Goal: Task Accomplishment & Management: Use online tool/utility

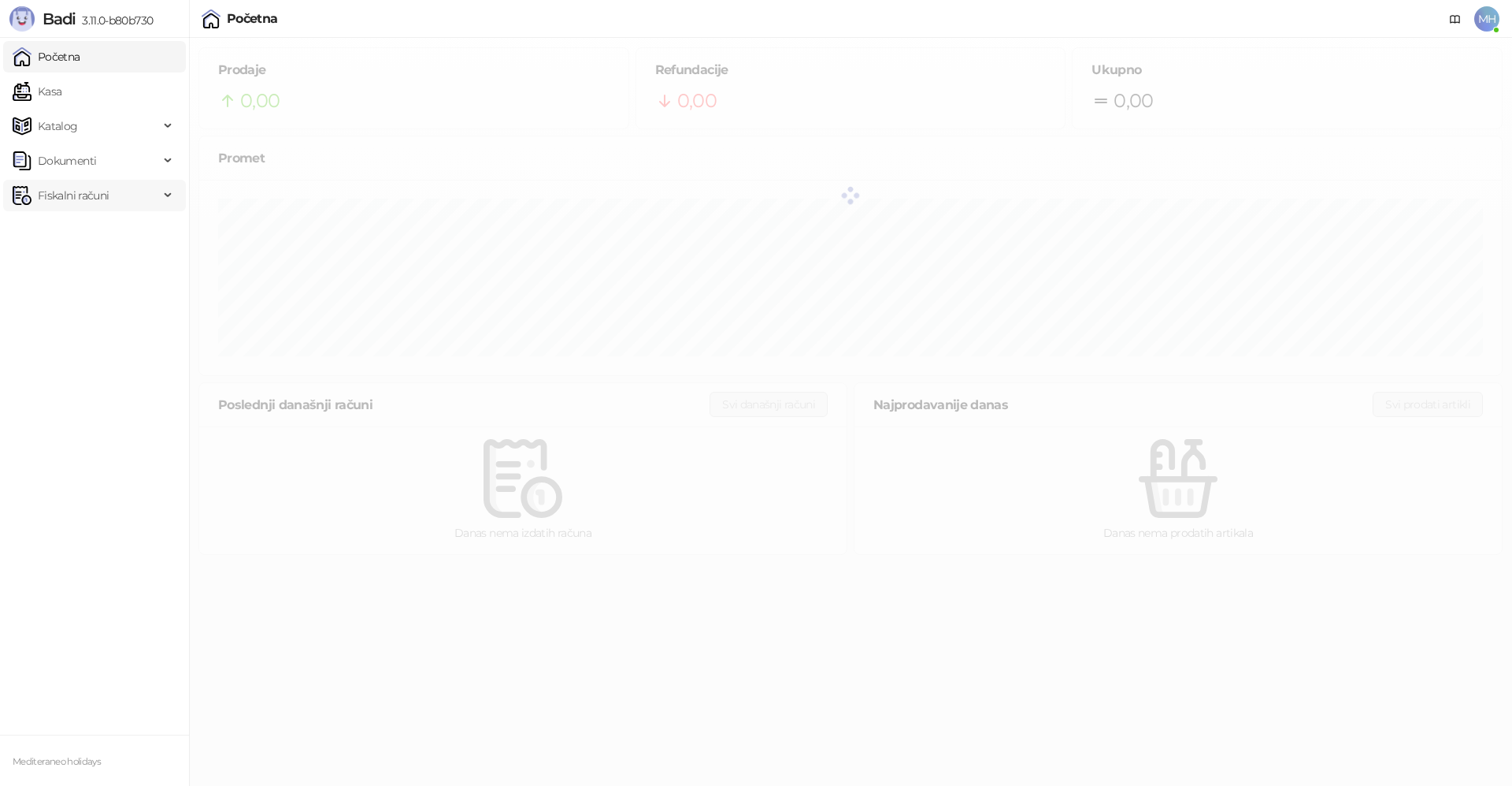
click at [68, 200] on span "Fiskalni računi" at bounding box center [73, 195] width 71 height 32
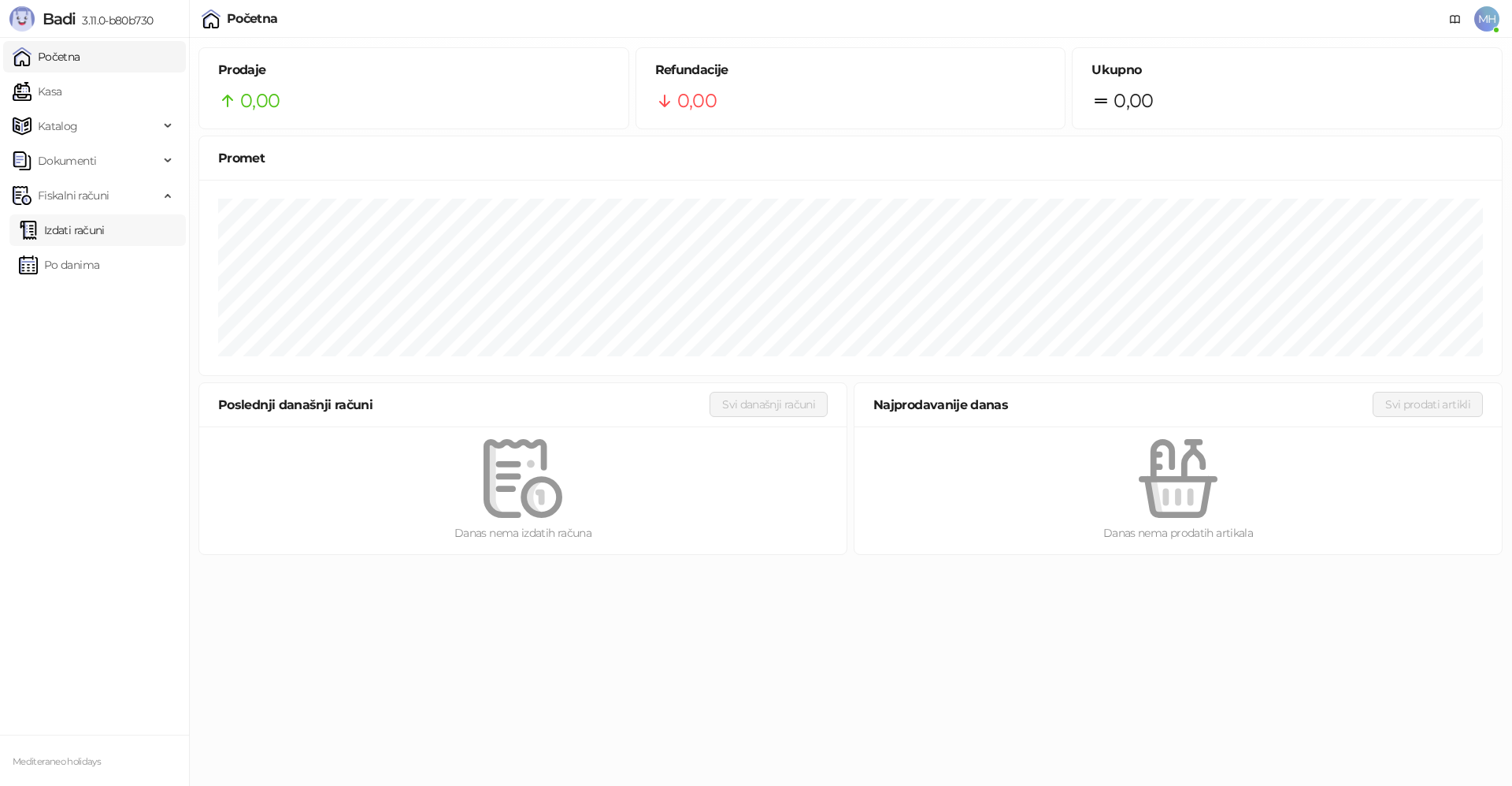
click at [96, 237] on link "Izdati računi" at bounding box center [62, 229] width 86 height 32
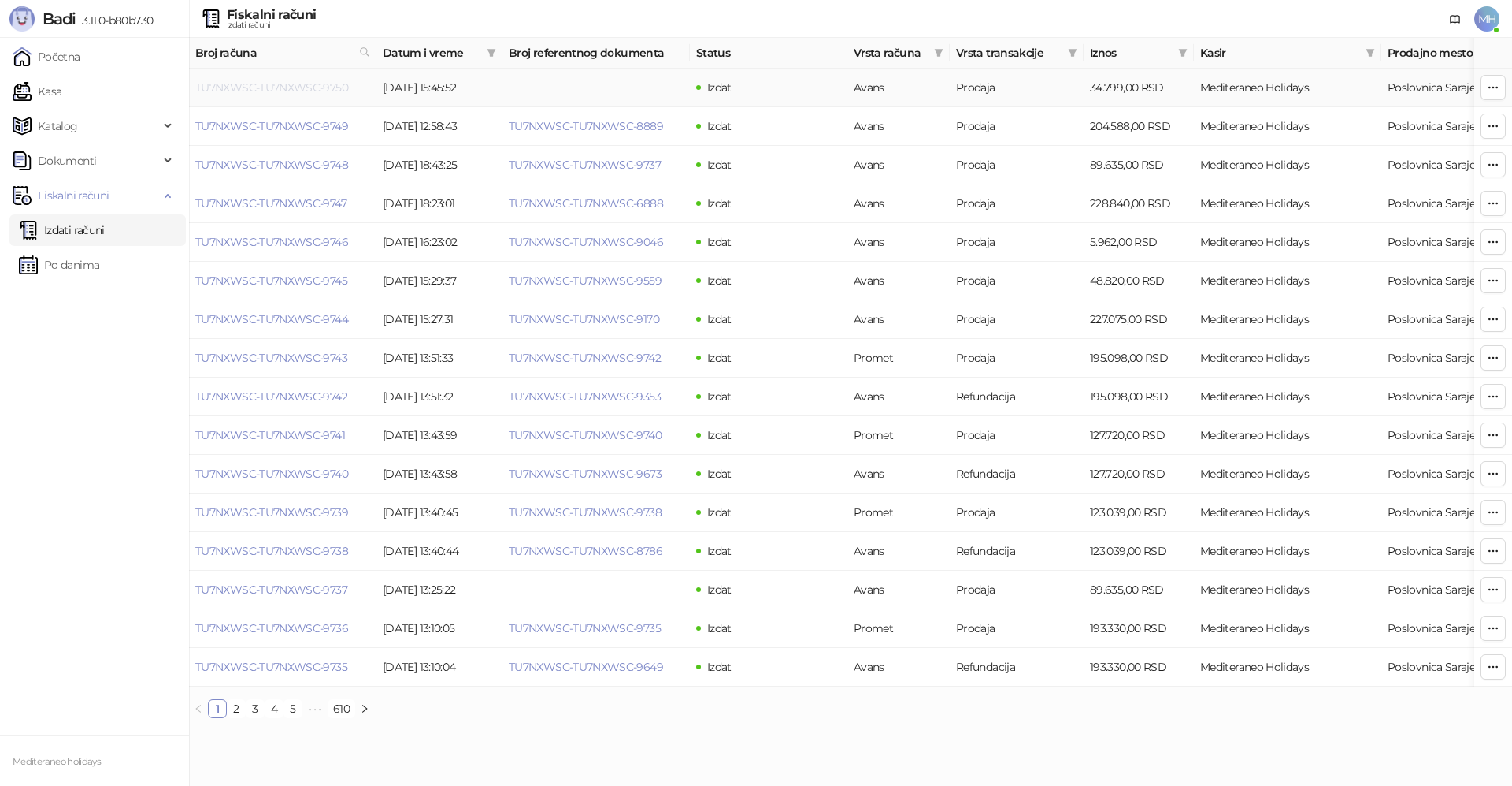
click at [324, 91] on link "TU7NXWSC-TU7NXWSC-9750" at bounding box center [271, 87] width 153 height 15
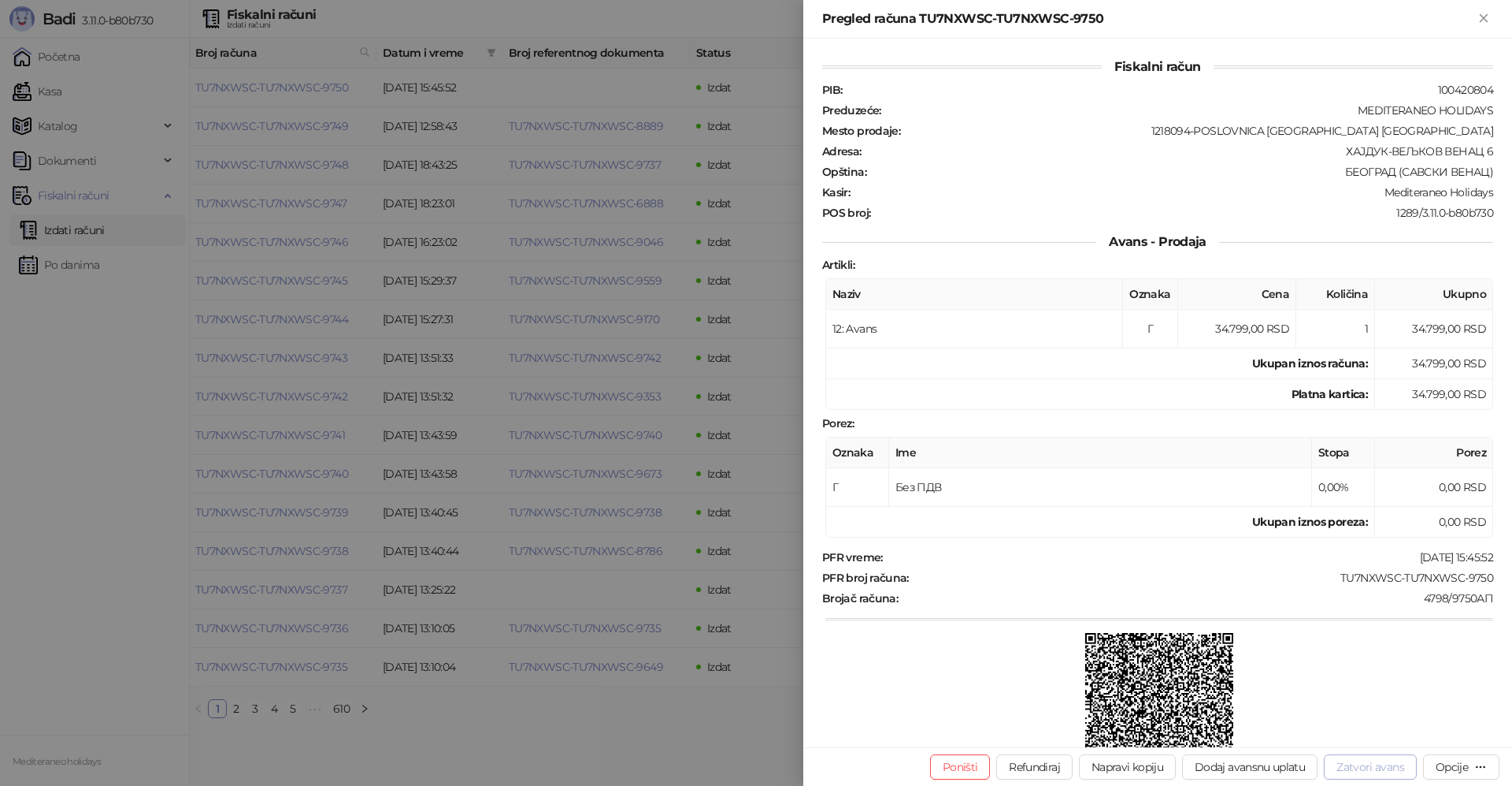
click at [1358, 765] on button "Zatvori avans" at bounding box center [1370, 766] width 93 height 25
type input "**********"
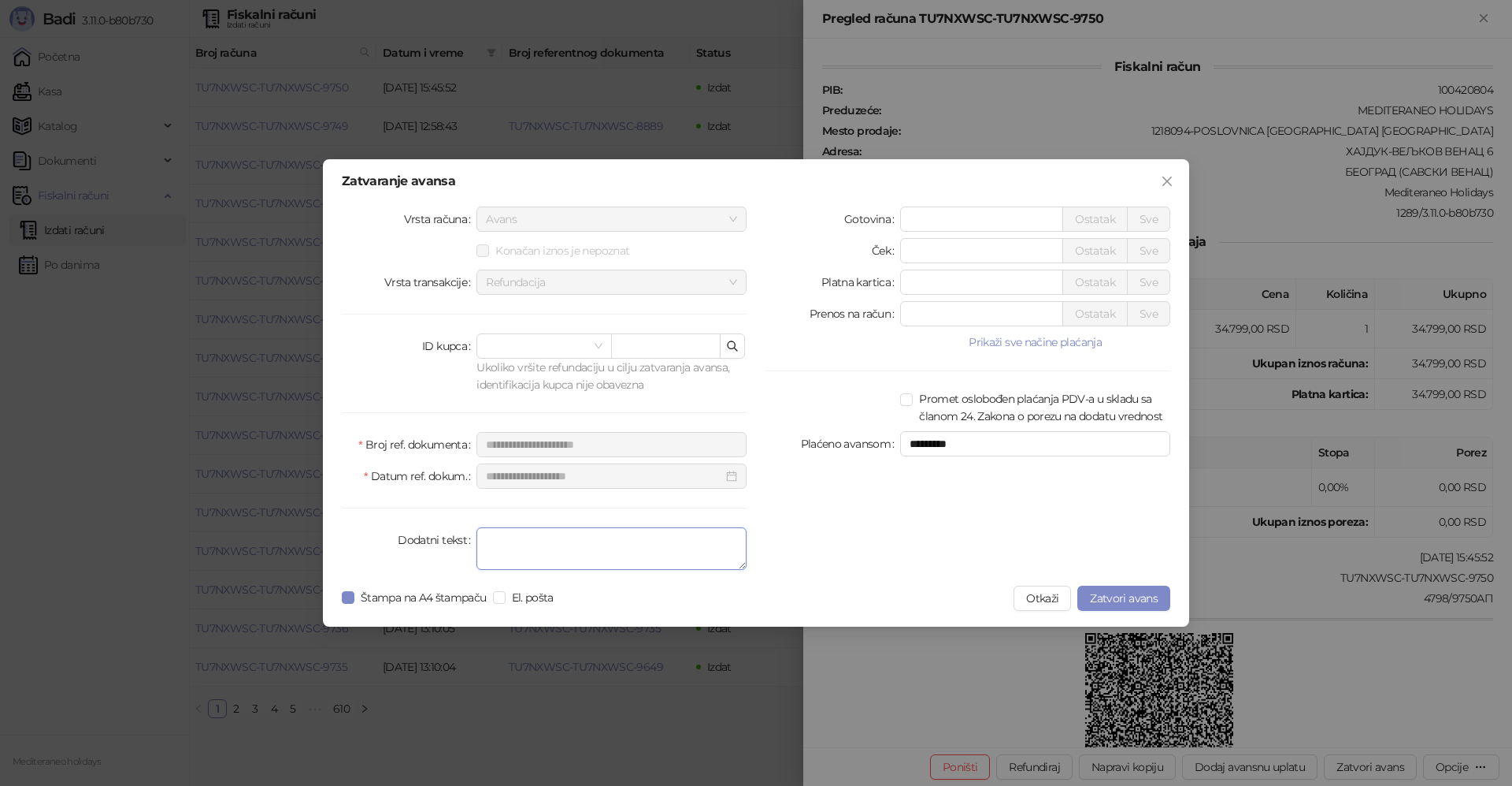
click at [623, 550] on textarea "Dodatni tekst" at bounding box center [612, 549] width 270 height 43
type textarea "*******"
click at [1112, 596] on span "Zatvori avans" at bounding box center [1124, 598] width 68 height 15
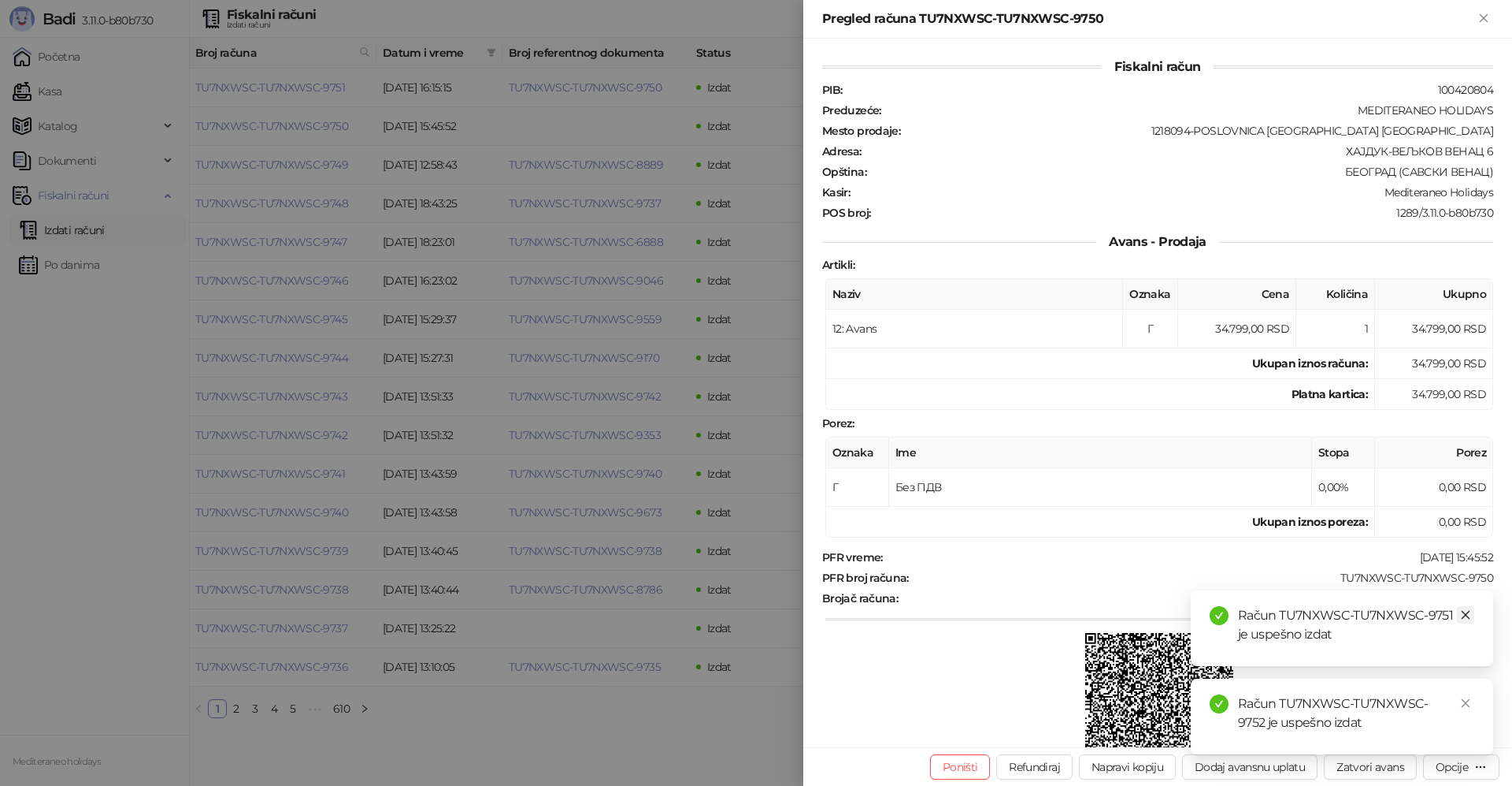
click at [1468, 616] on icon "close" at bounding box center [1466, 615] width 9 height 9
drag, startPoint x: 1467, startPoint y: 701, endPoint x: 1467, endPoint y: 629, distance: 72.0
click at [1467, 700] on icon "close" at bounding box center [1465, 702] width 11 height 11
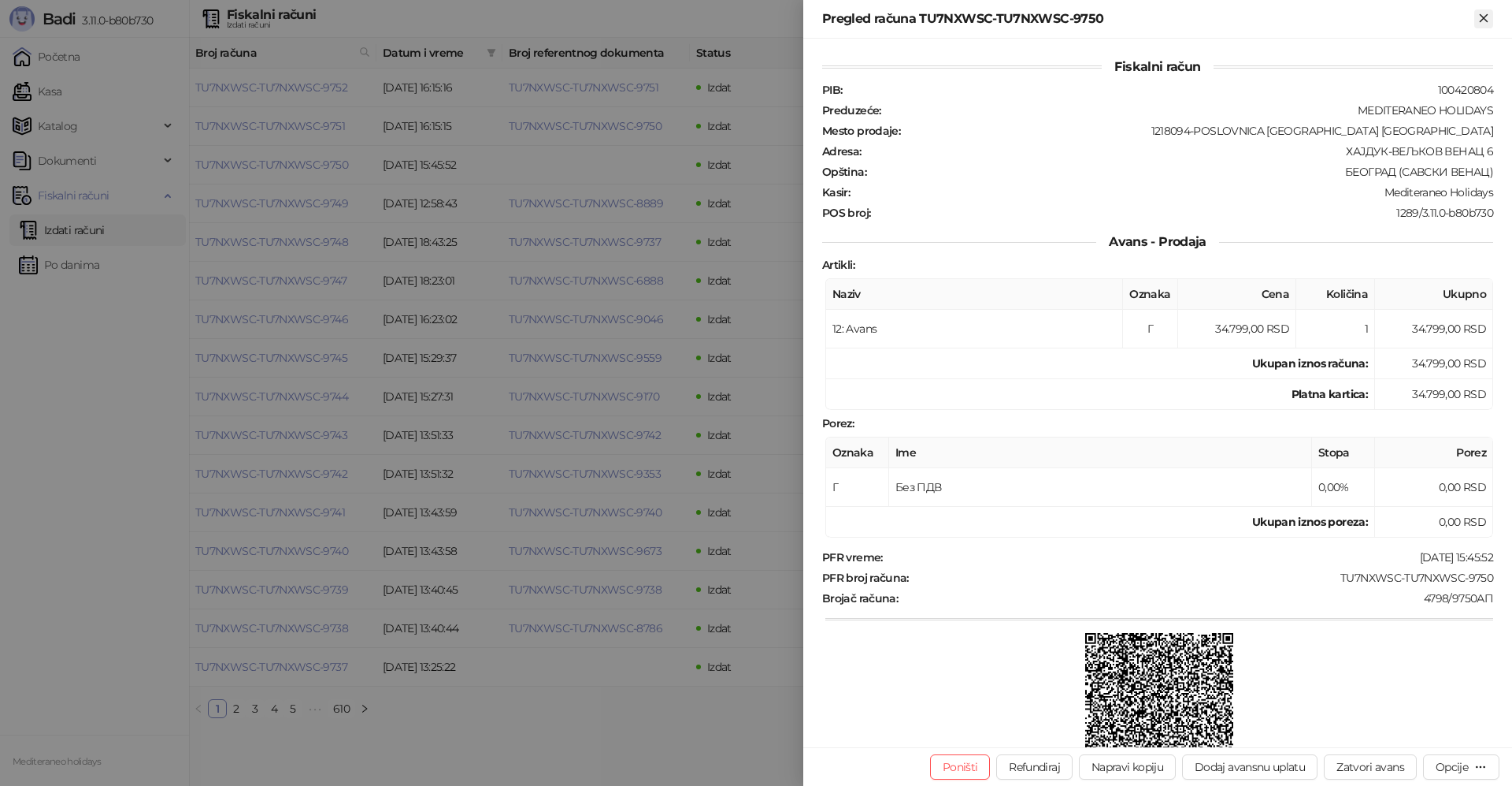
click at [1486, 12] on icon "Zatvori" at bounding box center [1484, 18] width 15 height 15
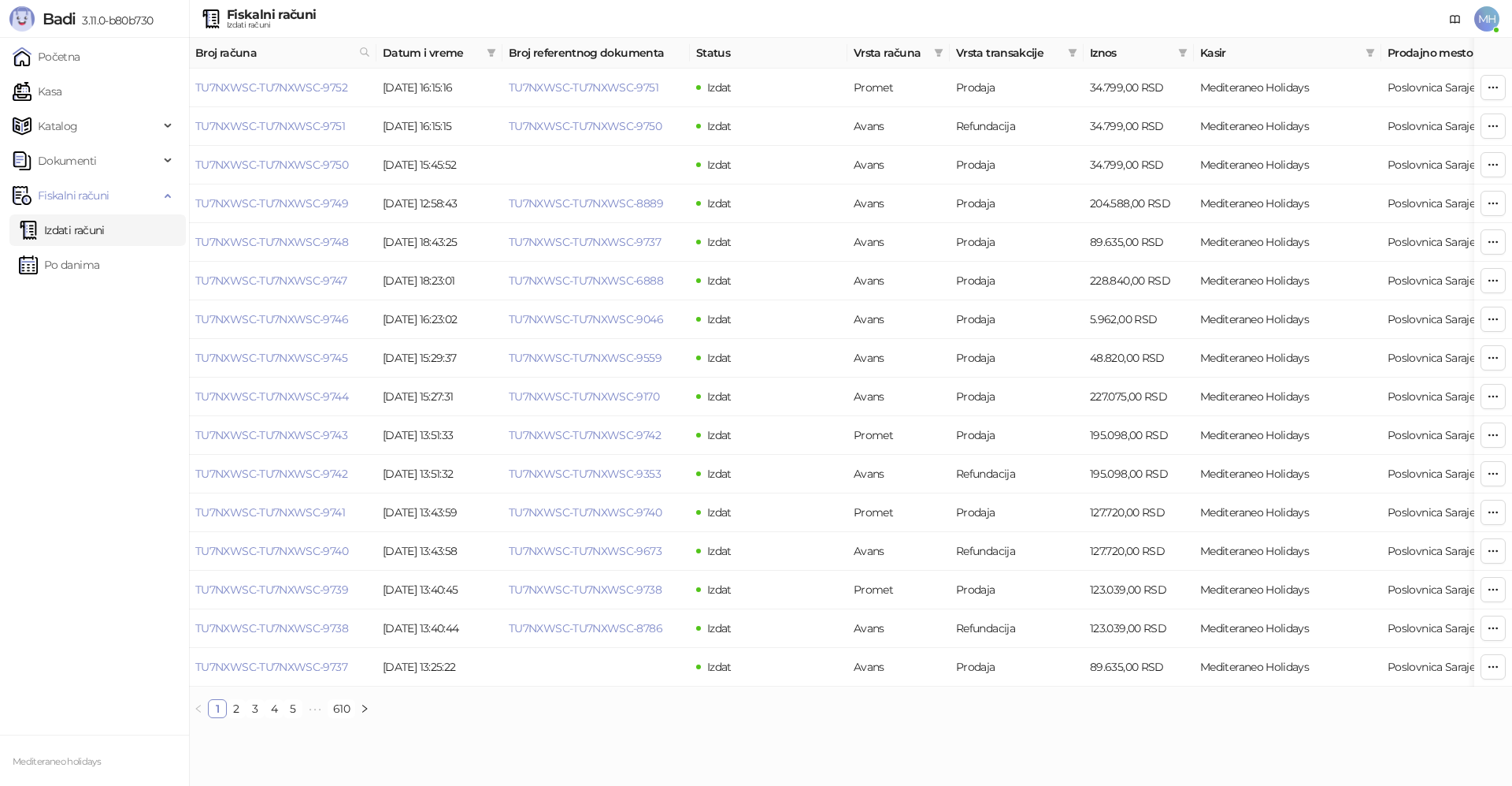
click at [54, 223] on link "Izdati računi" at bounding box center [62, 229] width 86 height 32
click at [311, 86] on link "TU7NXWSC-TU7NXWSC-9752" at bounding box center [271, 87] width 152 height 15
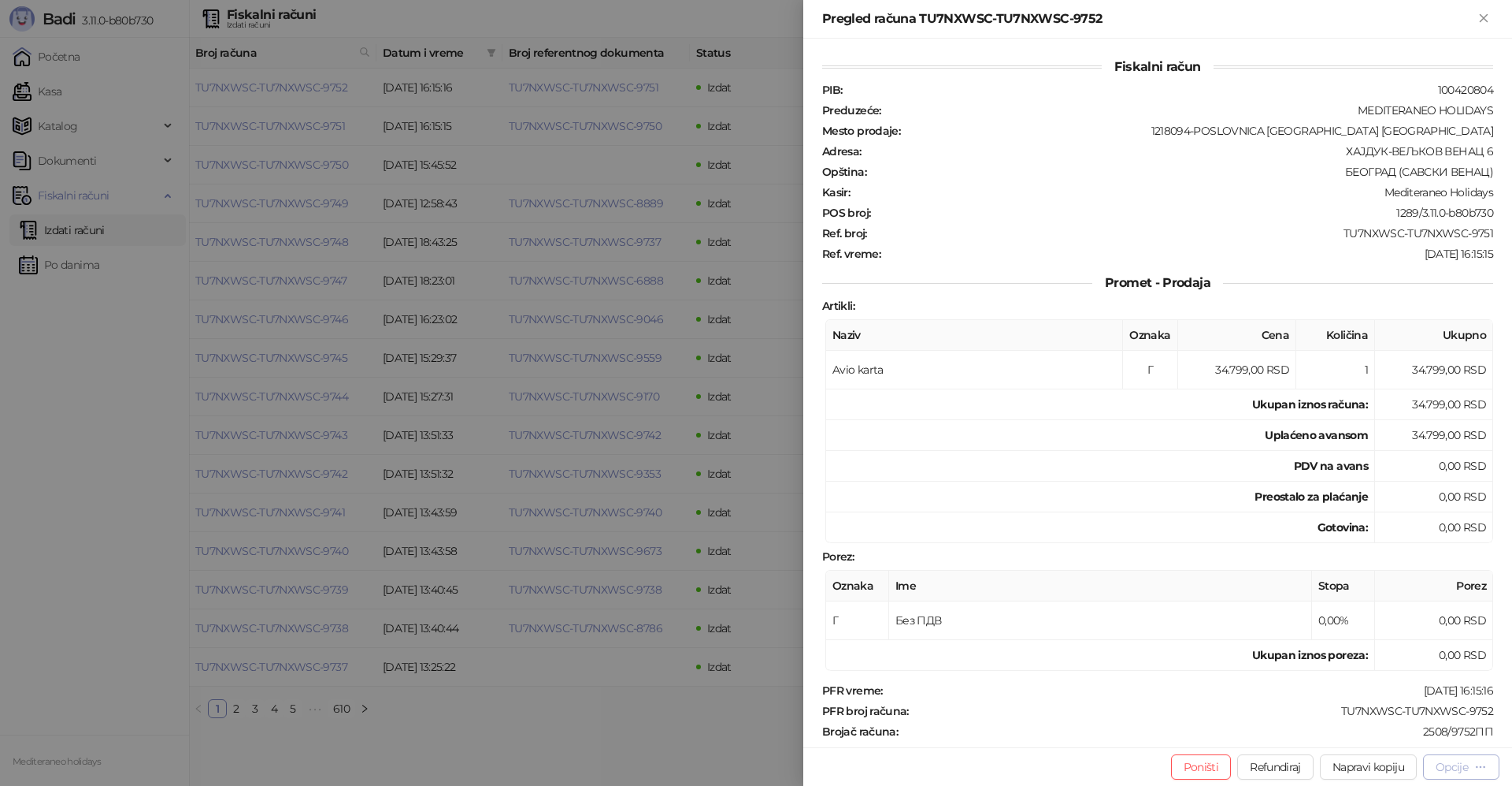
click at [1447, 775] on button "Opcije" at bounding box center [1461, 766] width 76 height 25
click at [1385, 742] on span "Preuzmi u PDF formatu" at bounding box center [1406, 735] width 162 height 17
click at [1487, 19] on icon "Zatvori" at bounding box center [1484, 18] width 15 height 15
